Goal: Task Accomplishment & Management: Manage account settings

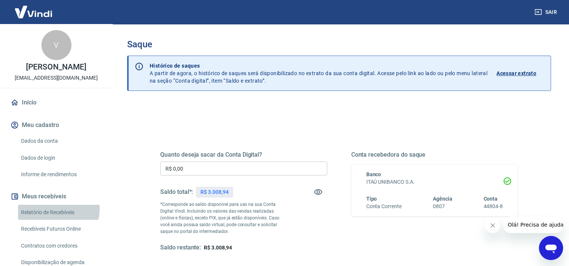
click at [54, 217] on link "Relatório de Recebíveis" at bounding box center [60, 212] width 85 height 15
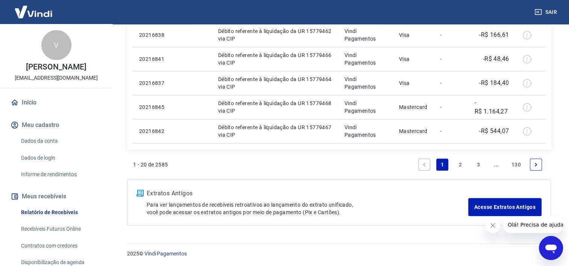
scroll to position [417, 0]
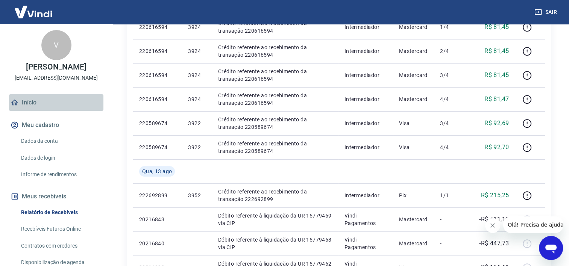
click at [59, 108] on link "Início" at bounding box center [56, 102] width 94 height 17
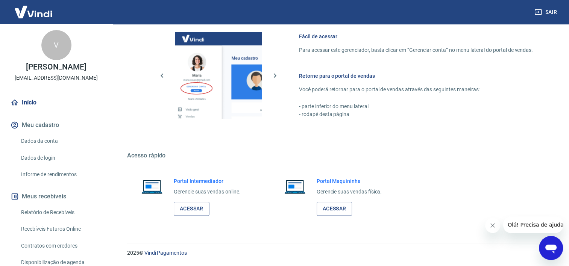
scroll to position [327, 0]
click at [44, 205] on button "Meus recebíveis" at bounding box center [56, 197] width 94 height 17
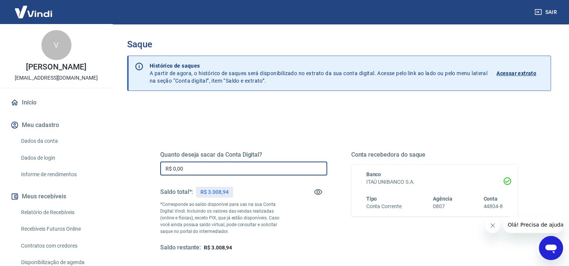
click at [236, 168] on input "R$ 0,00" at bounding box center [243, 169] width 167 height 14
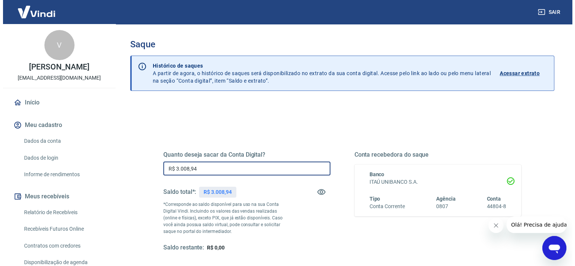
scroll to position [105, 0]
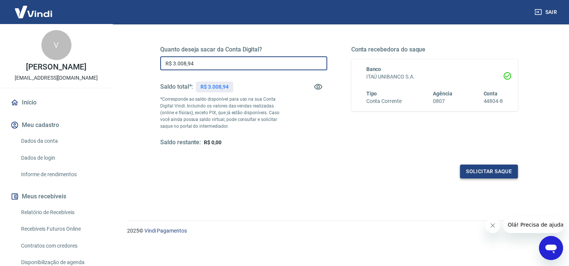
type input "R$ 3.008,94"
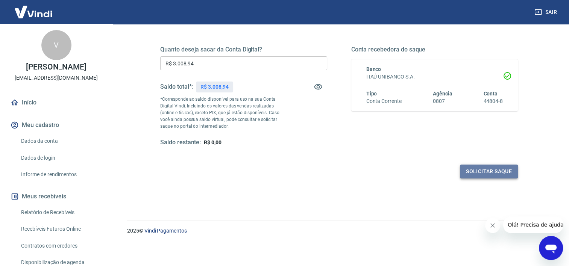
click at [499, 175] on button "Solicitar saque" at bounding box center [489, 172] width 58 height 14
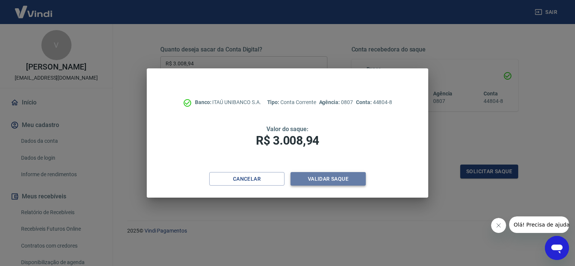
click at [348, 178] on button "Validar saque" at bounding box center [327, 179] width 75 height 14
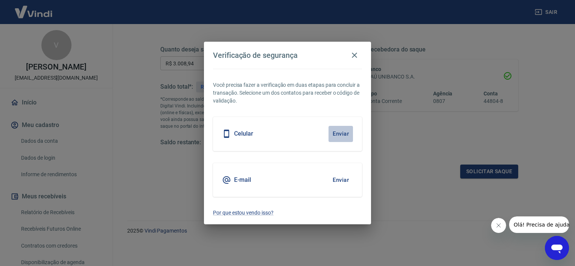
click at [341, 137] on button "Enviar" at bounding box center [340, 134] width 24 height 16
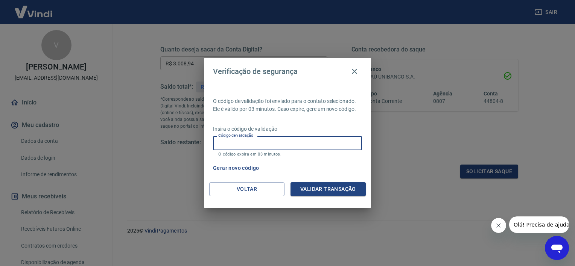
click at [331, 143] on input "Código de validação" at bounding box center [287, 143] width 149 height 14
type input "662819"
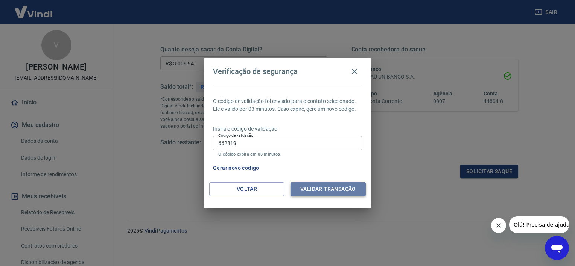
click at [323, 187] on button "Validar transação" at bounding box center [327, 189] width 75 height 14
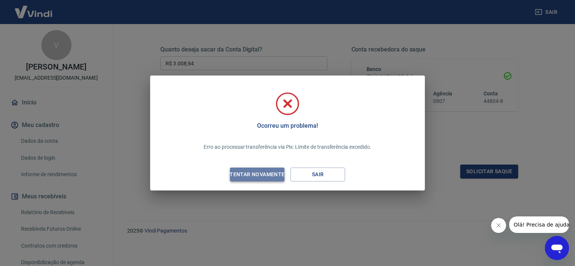
click at [276, 173] on div "Tentar novamente" at bounding box center [256, 174] width 73 height 9
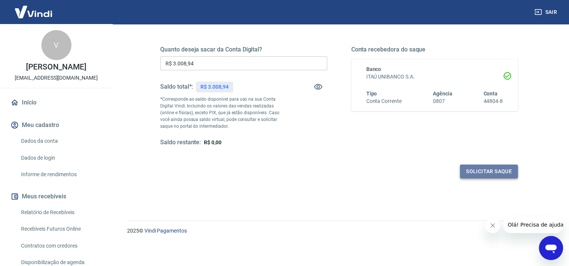
click at [477, 176] on button "Solicitar saque" at bounding box center [489, 172] width 58 height 14
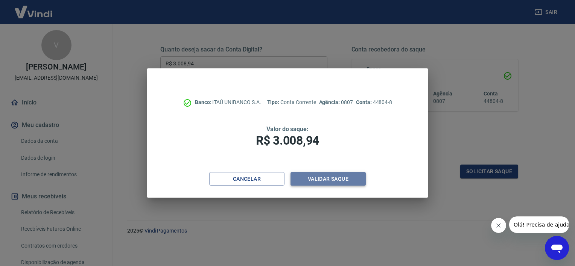
click at [315, 178] on button "Validar saque" at bounding box center [327, 179] width 75 height 14
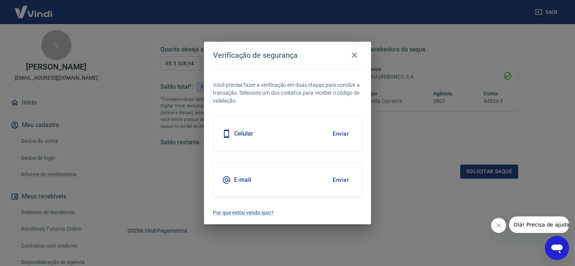
click at [311, 135] on div "Celular Enviar" at bounding box center [287, 134] width 149 height 34
click at [339, 140] on button "Enviar" at bounding box center [340, 134] width 24 height 16
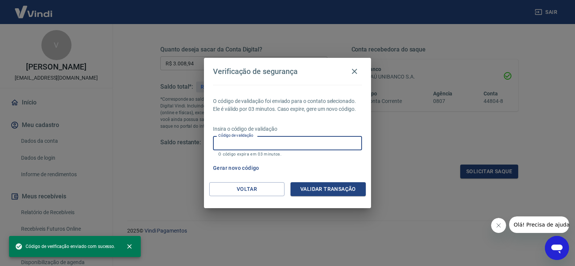
click at [333, 141] on input "Código de validação" at bounding box center [287, 143] width 149 height 14
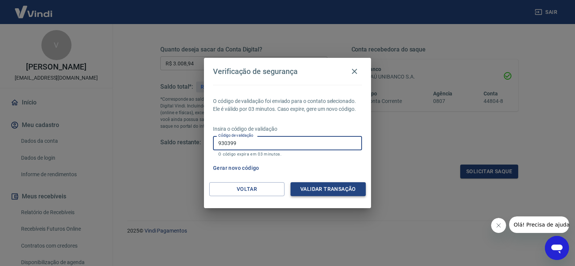
type input "930399"
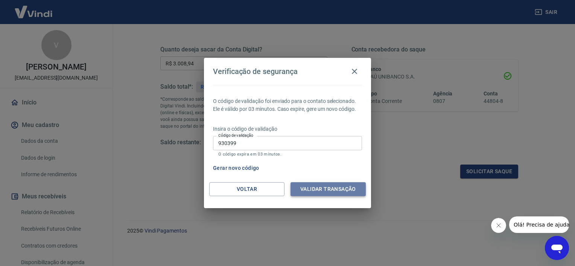
click at [321, 192] on button "Validar transação" at bounding box center [327, 189] width 75 height 14
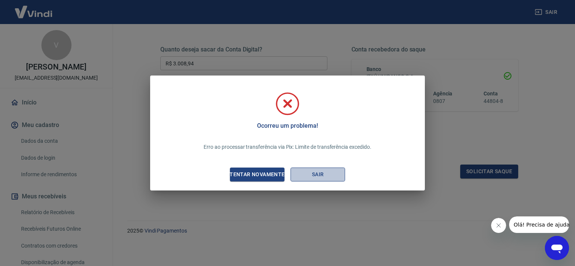
click at [328, 176] on button "Sair" at bounding box center [317, 175] width 55 height 14
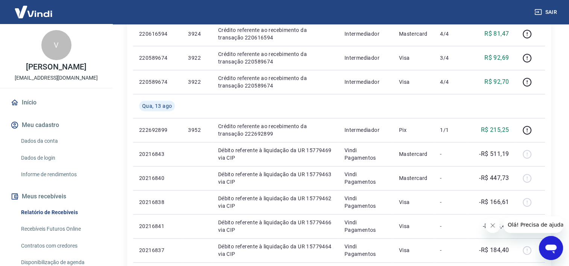
scroll to position [497, 0]
